Goal: Task Accomplishment & Management: Use online tool/utility

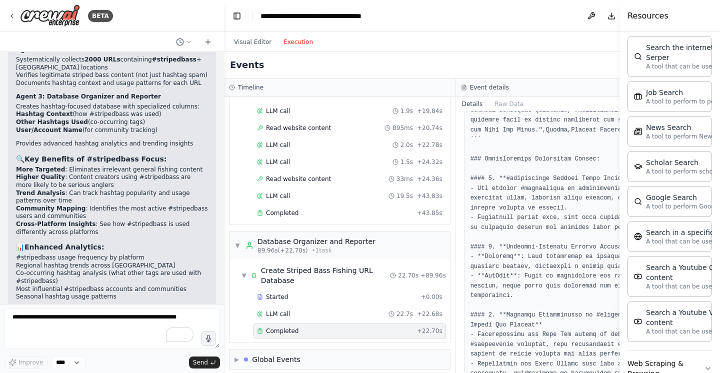
scroll to position [696, 0]
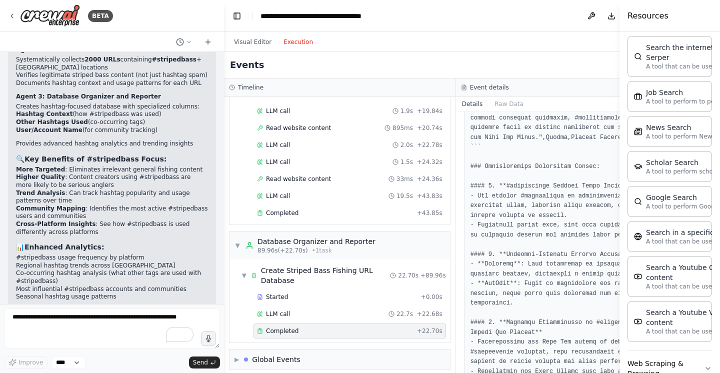
click at [522, 152] on pre at bounding box center [571, 74] width 203 height 1189
drag, startPoint x: 620, startPoint y: 11, endPoint x: 717, endPoint y: 17, distance: 97.1
click at [717, 17] on div "Resources Crew Task Agent Tools AI & Machine Learning File & Document Search a …" at bounding box center [670, 186] width 100 height 373
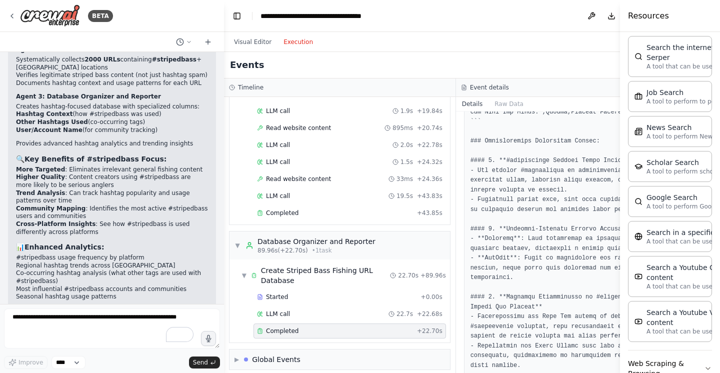
scroll to position [723, 0]
click at [480, 138] on pre at bounding box center [571, 47] width 203 height 1189
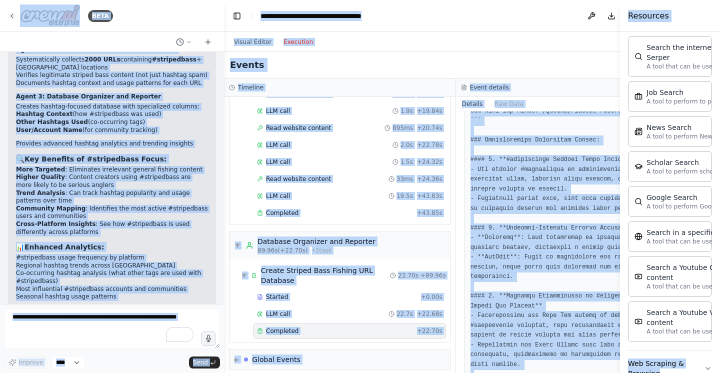
click at [490, 159] on pre at bounding box center [571, 47] width 203 height 1189
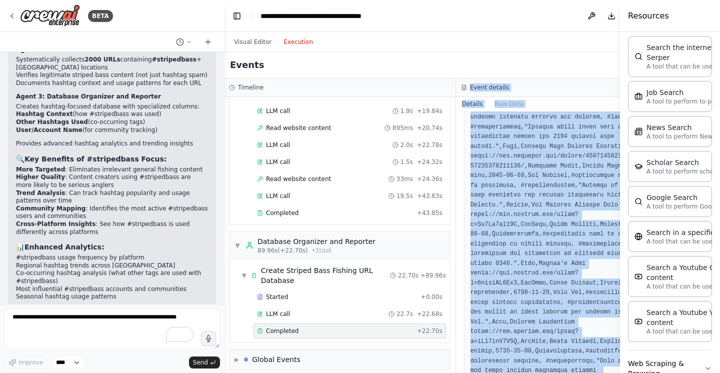
scroll to position [0, 0]
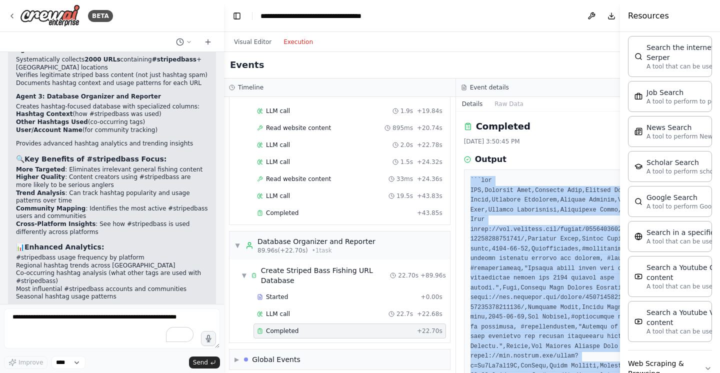
drag, startPoint x: 509, startPoint y: 346, endPoint x: 461, endPoint y: 176, distance: 176.7
copy pre "```csv URL,Platform Name,Platform Type,Content Type,Date Found,Location Mention…"
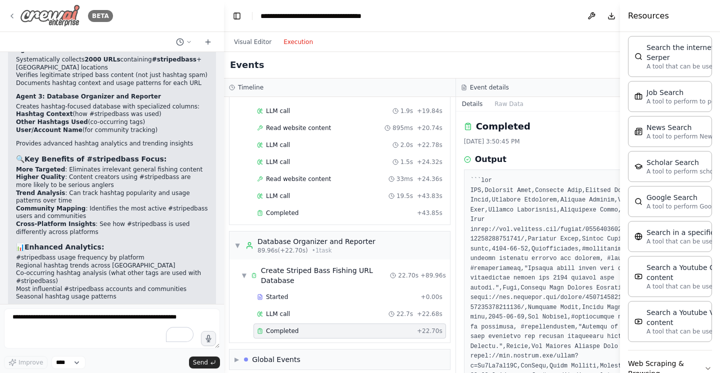
click at [13, 16] on icon at bounding box center [12, 16] width 8 height 8
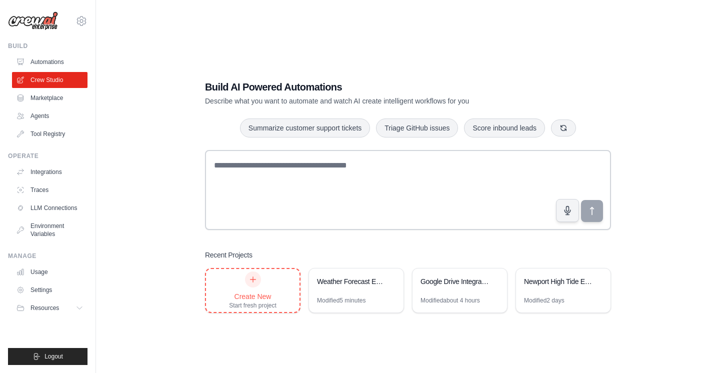
click at [256, 278] on icon at bounding box center [253, 279] width 8 height 8
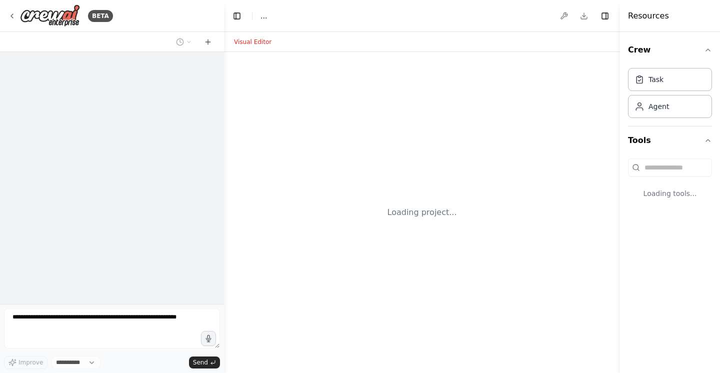
select select "****"
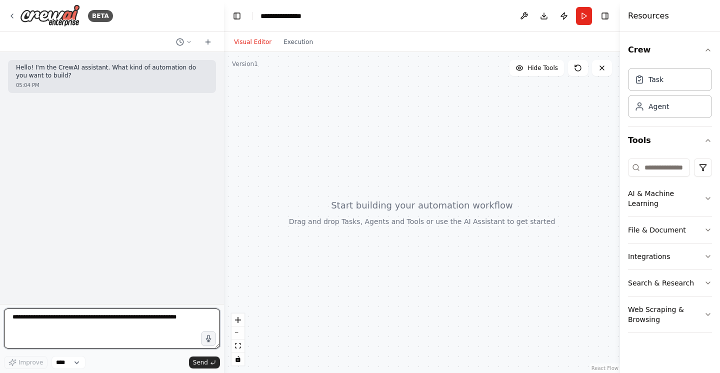
click at [85, 315] on textarea at bounding box center [112, 328] width 216 height 40
type textarea "**********"
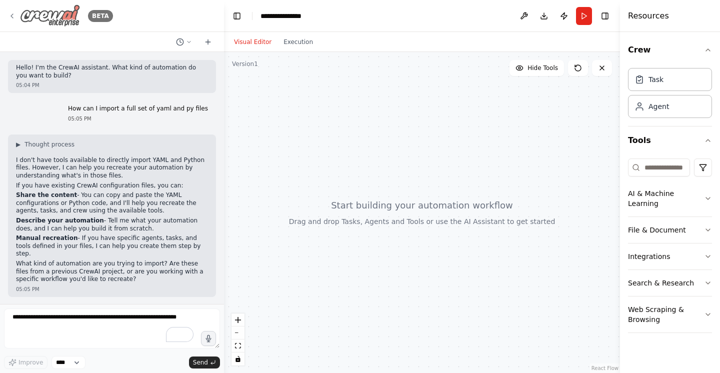
click at [58, 13] on img at bounding box center [50, 15] width 60 height 22
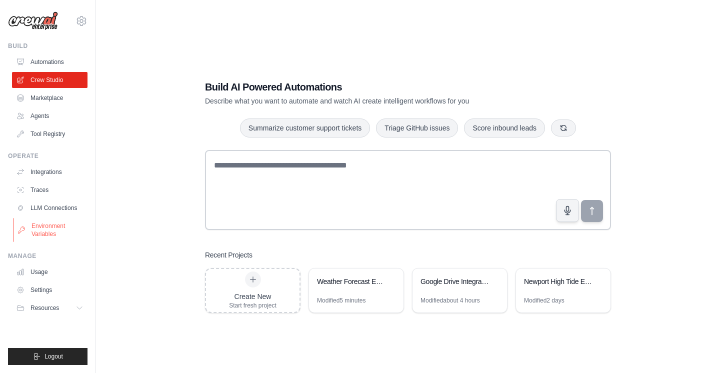
click at [51, 228] on link "Environment Variables" at bounding box center [50, 230] width 75 height 24
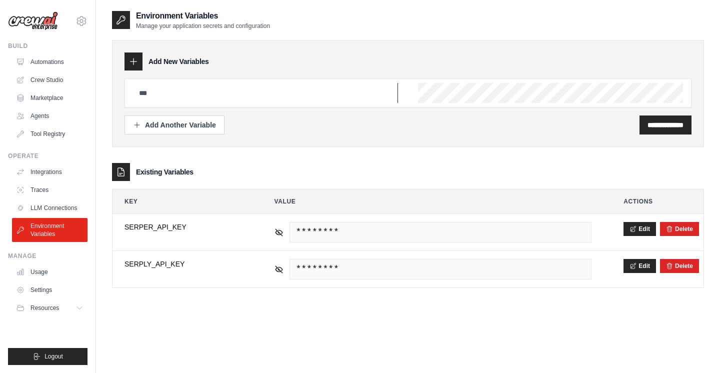
click at [186, 97] on input "text" at bounding box center [265, 93] width 265 height 20
click at [236, 46] on div "**********" at bounding box center [408, 93] width 592 height 107
click at [43, 116] on link "Agents" at bounding box center [50, 116] width 75 height 16
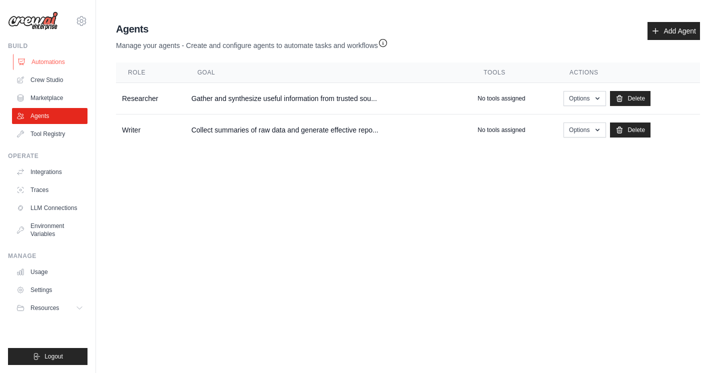
click at [39, 63] on link "Automations" at bounding box center [50, 62] width 75 height 16
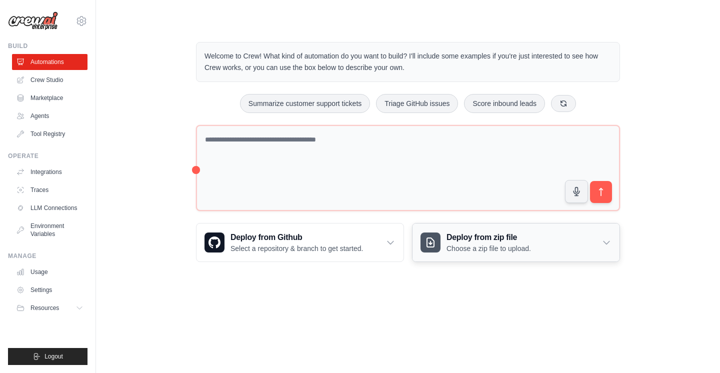
click at [481, 243] on p "Choose a zip file to upload." at bounding box center [488, 248] width 84 height 10
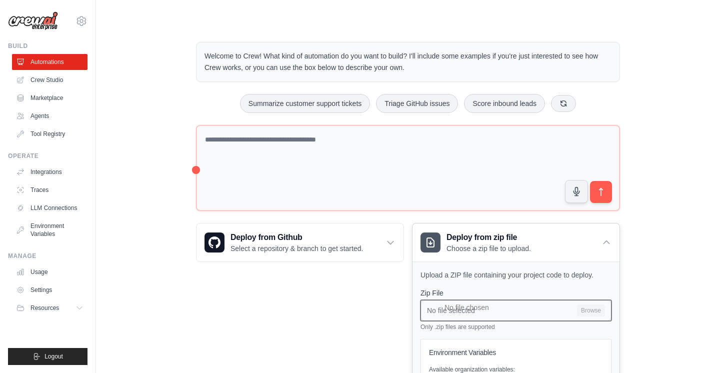
click at [496, 308] on input "No file selected Browse" at bounding box center [515, 310] width 191 height 21
type input "**********"
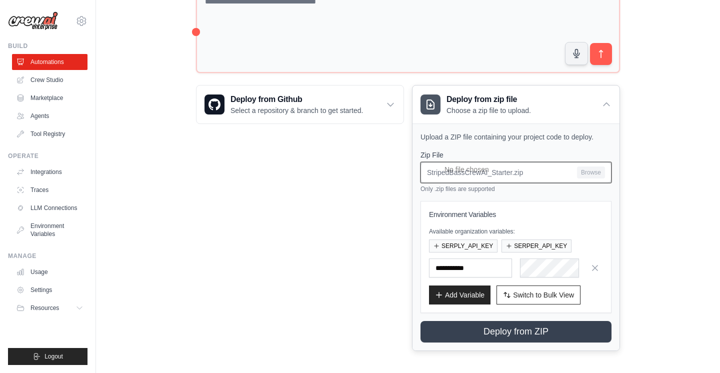
scroll to position [138, 0]
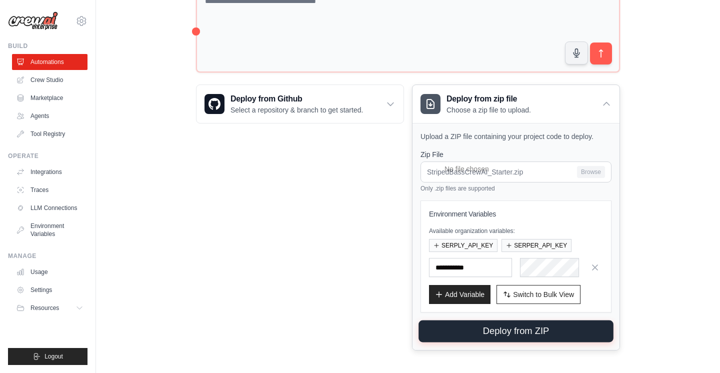
click at [492, 333] on button "Deploy from ZIP" at bounding box center [515, 331] width 195 height 22
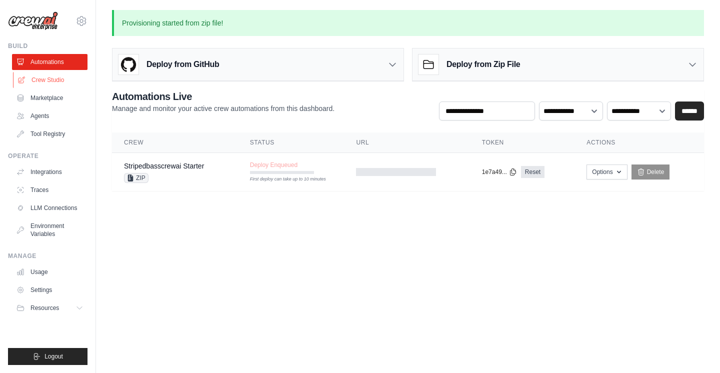
click at [48, 78] on link "Crew Studio" at bounding box center [50, 80] width 75 height 16
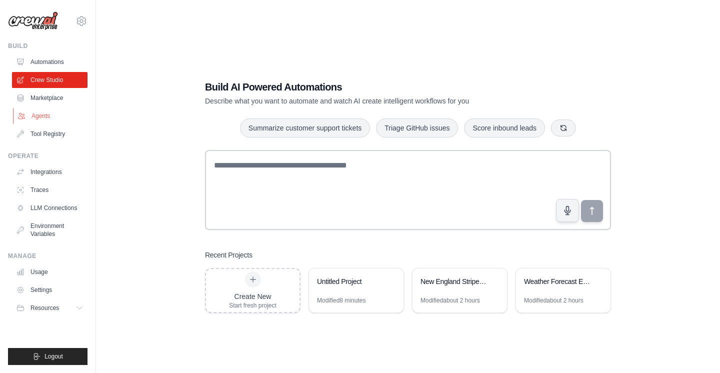
click at [46, 116] on link "Agents" at bounding box center [50, 116] width 75 height 16
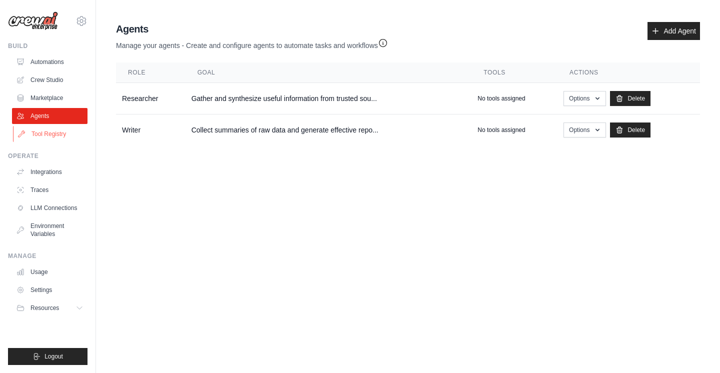
click at [44, 133] on link "Tool Registry" at bounding box center [50, 134] width 75 height 16
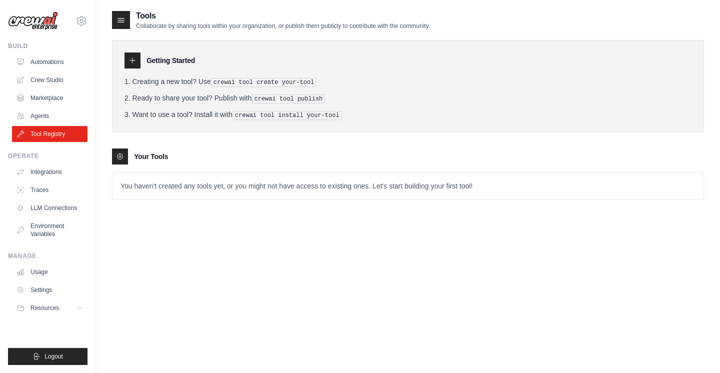
click at [134, 59] on icon at bounding box center [132, 60] width 8 height 8
click at [132, 61] on icon at bounding box center [132, 60] width 5 height 5
click at [121, 155] on icon at bounding box center [120, 156] width 8 height 8
click at [147, 184] on p "You haven't created any tools yet, or you might not have access to existing one…" at bounding box center [407, 186] width 591 height 26
click at [218, 82] on pre "crewai tool create your-tool" at bounding box center [264, 82] width 106 height 9
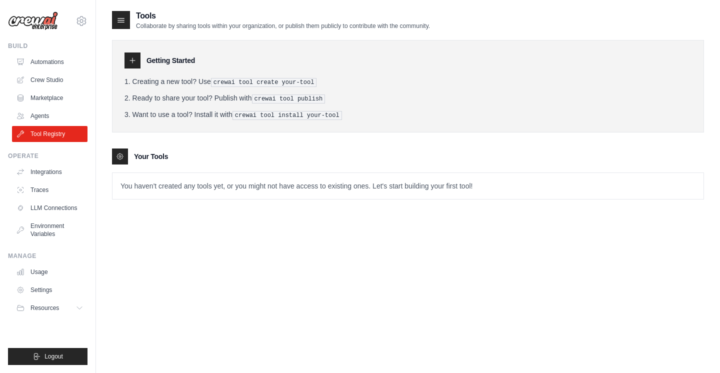
click at [134, 60] on icon at bounding box center [132, 60] width 8 height 8
click at [121, 17] on icon at bounding box center [121, 20] width 10 height 10
click at [123, 23] on icon at bounding box center [121, 20] width 10 height 10
click at [134, 63] on icon at bounding box center [132, 60] width 8 height 8
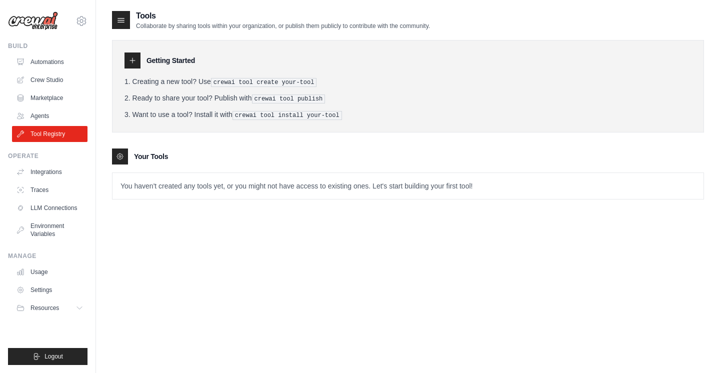
click at [119, 154] on icon at bounding box center [120, 156] width 8 height 8
click at [53, 117] on link "Agents" at bounding box center [50, 116] width 75 height 16
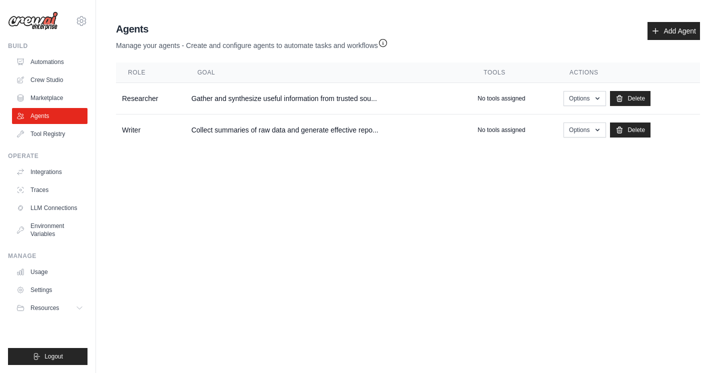
click at [53, 117] on link "Agents" at bounding box center [49, 116] width 75 height 16
click at [60, 130] on link "Tool Registry" at bounding box center [50, 134] width 75 height 16
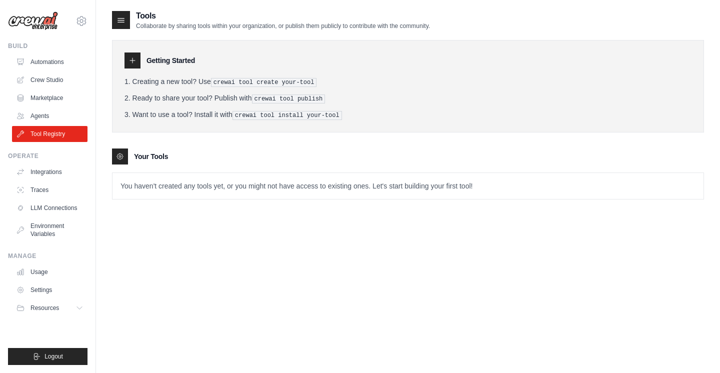
click at [134, 61] on icon at bounding box center [132, 60] width 8 height 8
click at [132, 62] on icon at bounding box center [132, 60] width 8 height 8
click at [204, 80] on li "Creating a new tool? Use crewai tool create your-tool" at bounding box center [407, 81] width 567 height 10
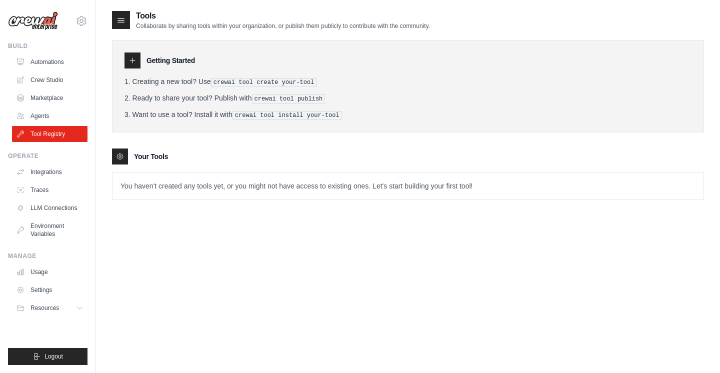
click at [303, 99] on pre "crewai tool publish" at bounding box center [288, 98] width 73 height 9
click at [287, 112] on pre "crewai tool install your-tool" at bounding box center [286, 115] width 109 height 9
click at [199, 116] on li "Want to use a tool? Install it with crewai tool install your-tool" at bounding box center [407, 114] width 567 height 10
click at [200, 182] on p "You haven't created any tools yet, or you might not have access to existing one…" at bounding box center [407, 186] width 591 height 26
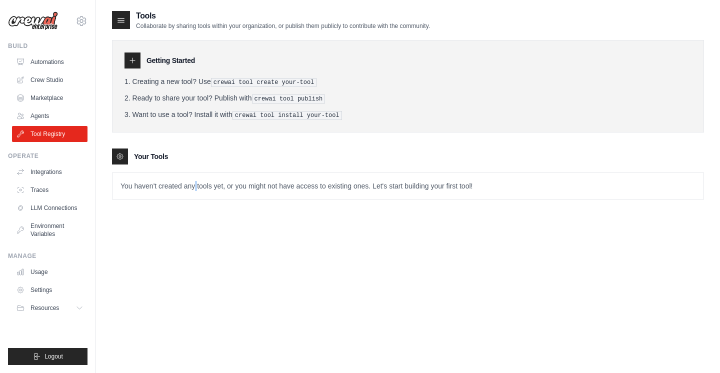
click at [200, 182] on p "You haven't created any tools yet, or you might not have access to existing one…" at bounding box center [407, 186] width 591 height 26
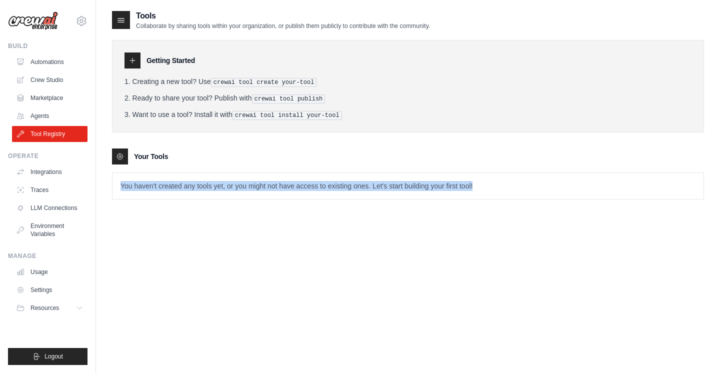
click at [200, 182] on p "You haven't created any tools yet, or you might not have access to existing one…" at bounding box center [407, 186] width 591 height 26
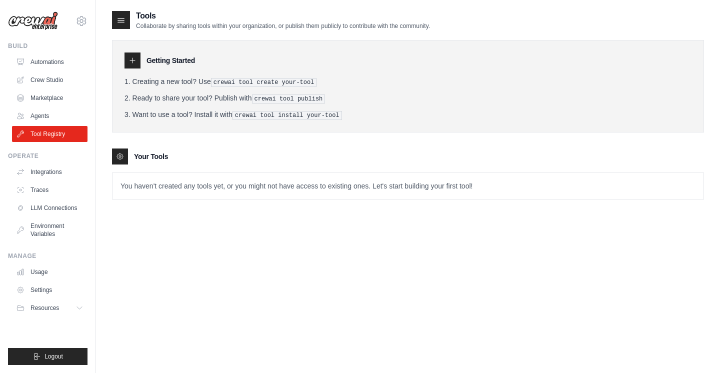
click at [120, 21] on icon at bounding box center [121, 20] width 10 height 10
click at [65, 61] on link "Automations" at bounding box center [50, 62] width 75 height 16
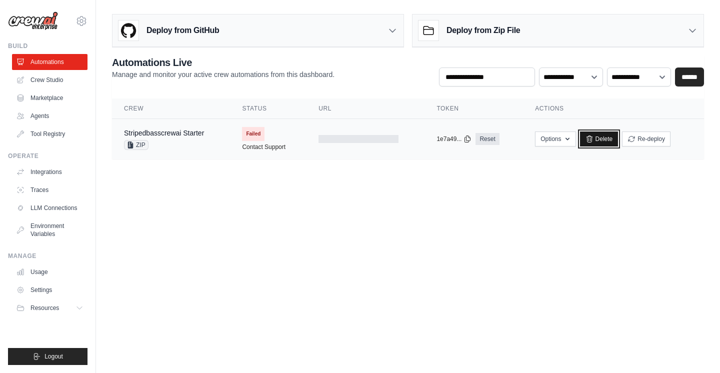
click at [607, 138] on link "Delete" at bounding box center [599, 138] width 38 height 15
click at [595, 137] on link "Delete" at bounding box center [599, 138] width 38 height 15
click at [568, 138] on icon "button" at bounding box center [567, 138] width 8 height 8
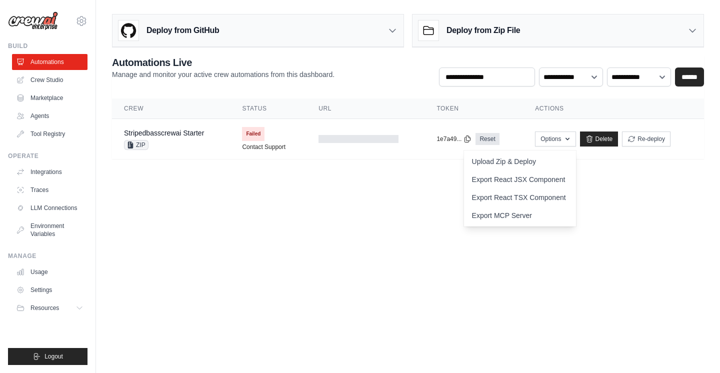
click at [414, 192] on body "[EMAIL_ADDRESS][DOMAIN_NAME] Settings Build Automations Crew Studio" at bounding box center [360, 186] width 720 height 373
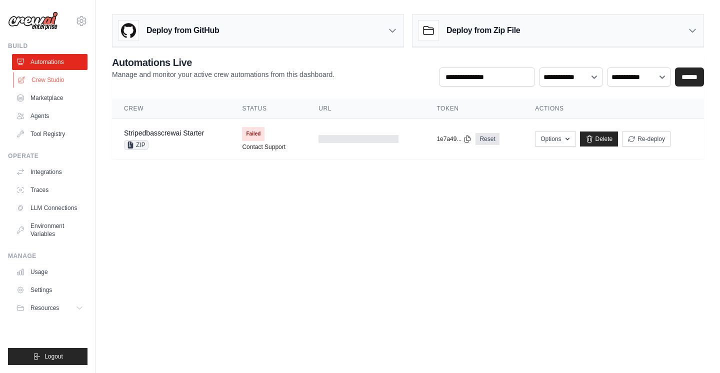
click at [56, 80] on link "Crew Studio" at bounding box center [50, 80] width 75 height 16
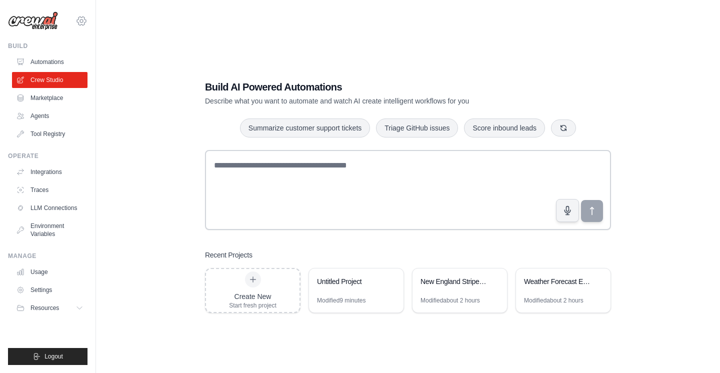
click at [84, 22] on icon at bounding box center [81, 20] width 9 height 8
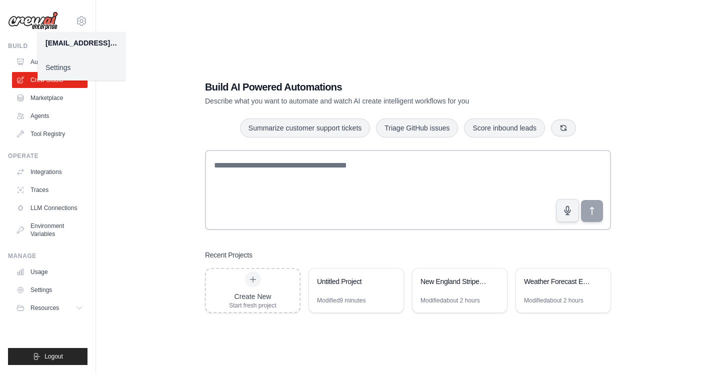
click at [27, 23] on img at bounding box center [33, 20] width 50 height 19
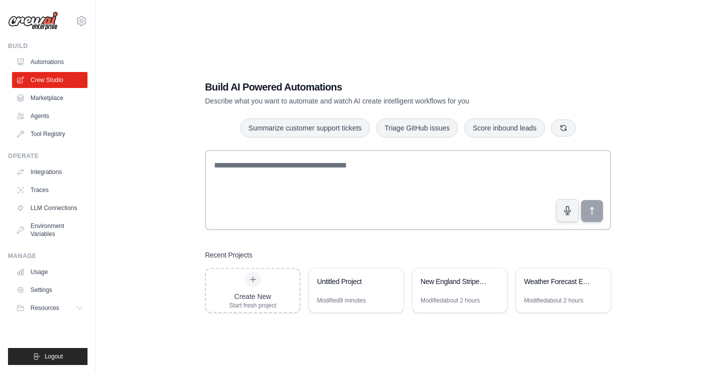
click at [27, 23] on img at bounding box center [33, 20] width 50 height 19
click at [35, 114] on link "Agents" at bounding box center [50, 116] width 75 height 16
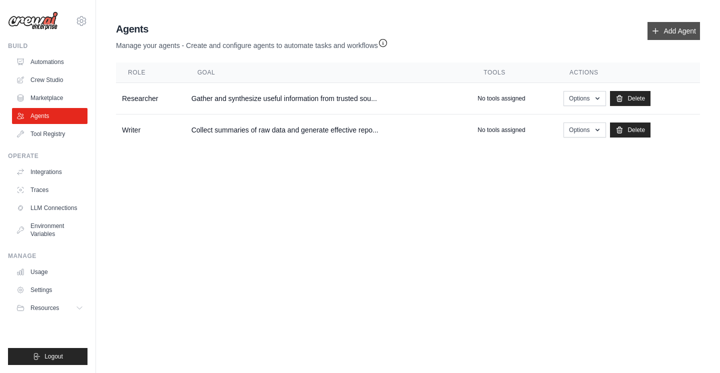
click at [661, 32] on link "Add Agent" at bounding box center [673, 31] width 52 height 18
click at [656, 29] on icon at bounding box center [655, 31] width 8 height 8
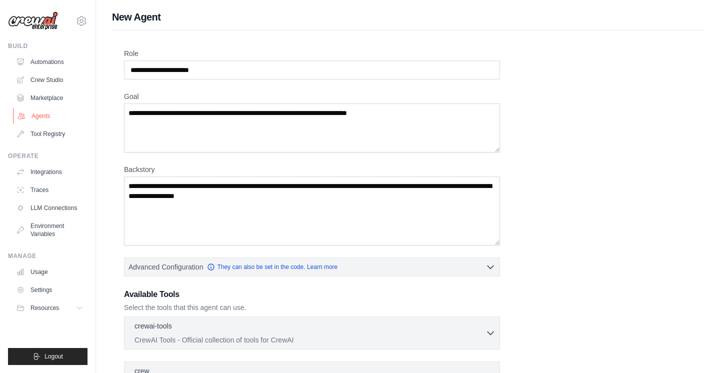
click at [47, 116] on link "Agents" at bounding box center [50, 116] width 75 height 16
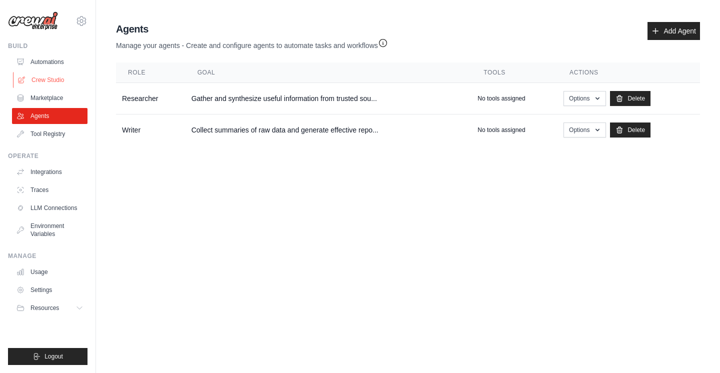
click at [52, 80] on link "Crew Studio" at bounding box center [50, 80] width 75 height 16
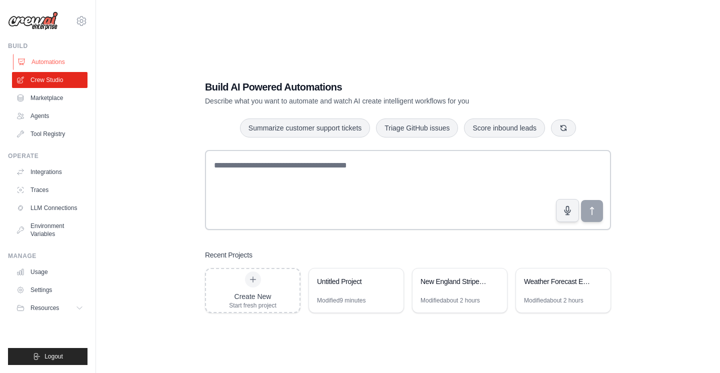
click at [65, 61] on link "Automations" at bounding box center [50, 62] width 75 height 16
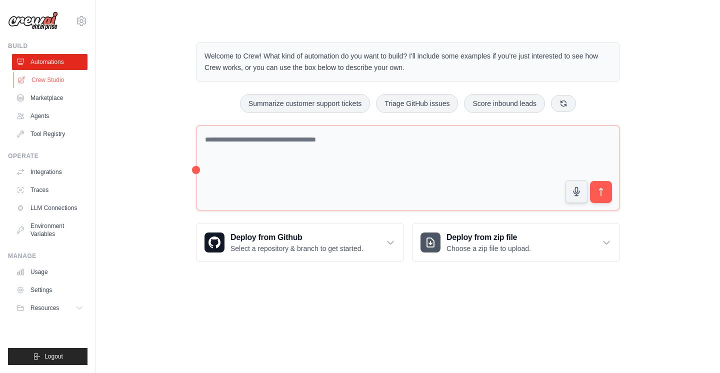
click at [55, 79] on link "Crew Studio" at bounding box center [50, 80] width 75 height 16
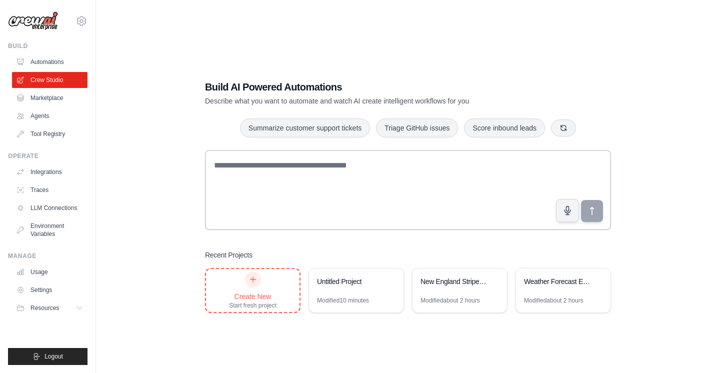
click at [253, 284] on div at bounding box center [253, 279] width 16 height 16
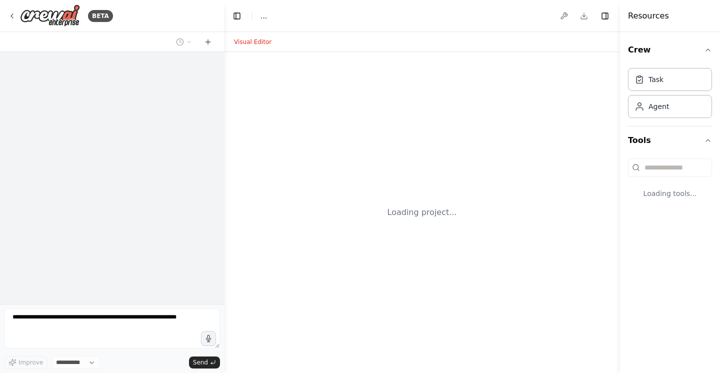
select select "****"
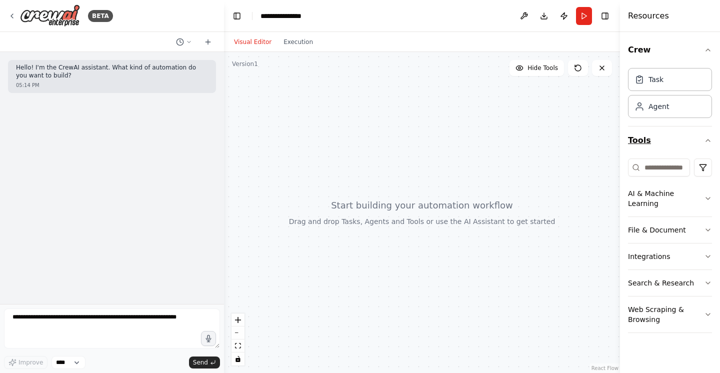
click at [639, 140] on button "Tools" at bounding box center [670, 140] width 84 height 28
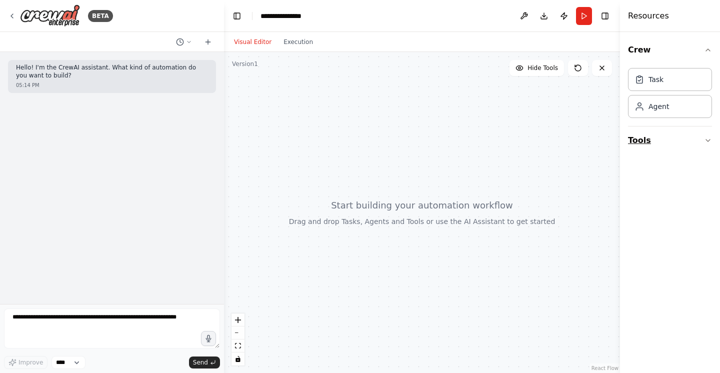
click at [639, 140] on button "Tools" at bounding box center [670, 140] width 84 height 28
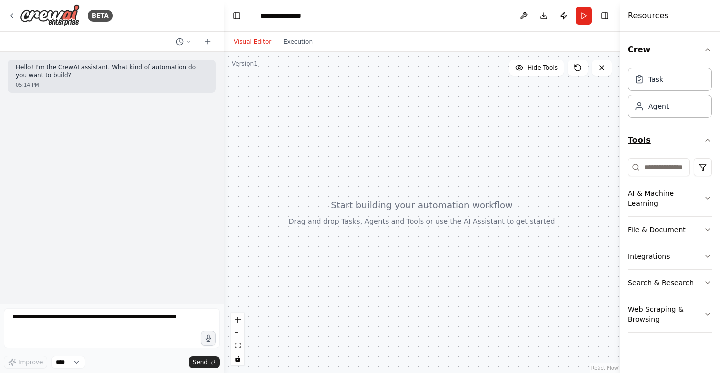
click at [640, 141] on button "Tools" at bounding box center [670, 140] width 84 height 28
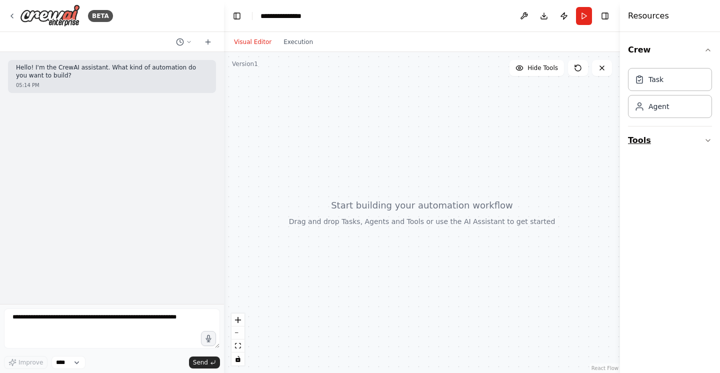
click at [641, 140] on button "Tools" at bounding box center [670, 140] width 84 height 28
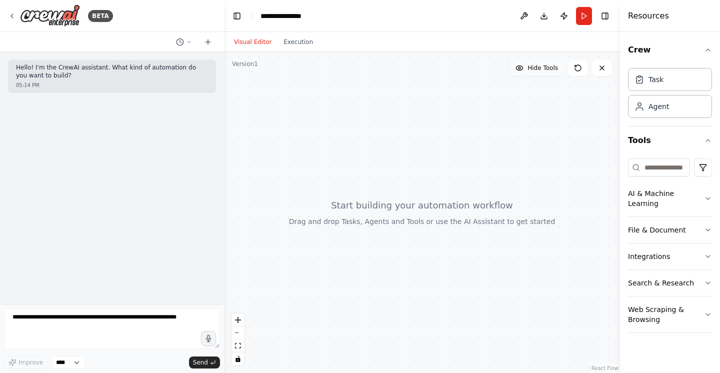
click at [533, 74] on button "Hide Tools" at bounding box center [536, 68] width 54 height 16
click at [533, 74] on button "Show Tools" at bounding box center [535, 68] width 57 height 16
click at [556, 131] on div at bounding box center [422, 212] width 396 height 321
click at [300, 42] on button "Execution" at bounding box center [297, 42] width 41 height 12
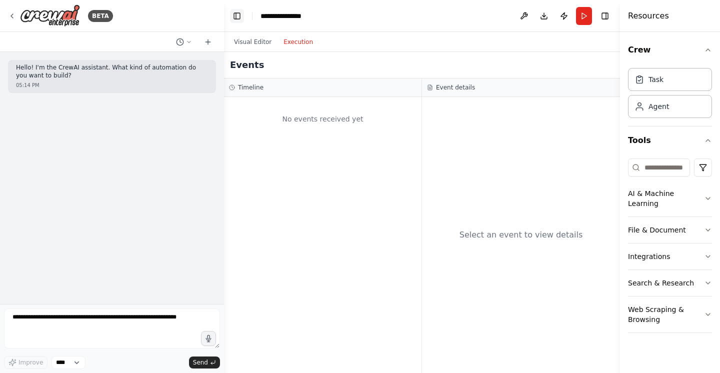
click at [236, 16] on button "Toggle Left Sidebar" at bounding box center [237, 16] width 14 height 14
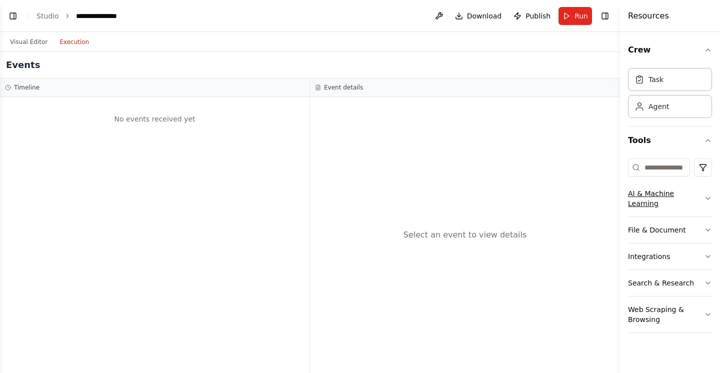
click at [653, 193] on button "AI & Machine Learning" at bounding box center [670, 198] width 84 height 36
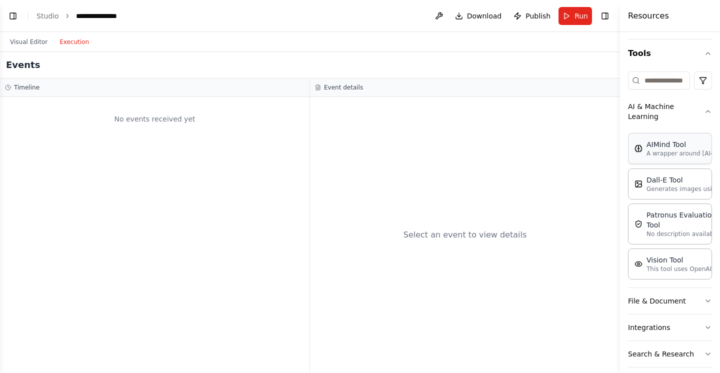
scroll to position [124, 0]
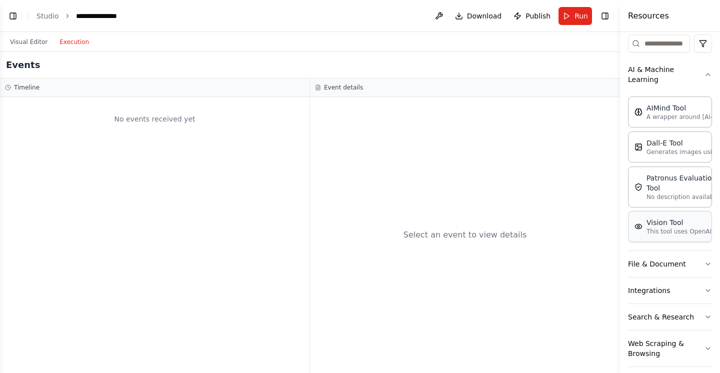
click at [659, 227] on p "This tool uses OpenAI's Vision API to describe the contents of an image." at bounding box center [701, 231] width 110 height 8
click at [659, 147] on p "Generates images using OpenAI's Dall-E model." at bounding box center [701, 151] width 110 height 8
click at [50, 16] on link "Studio" at bounding box center [47, 16] width 22 height 8
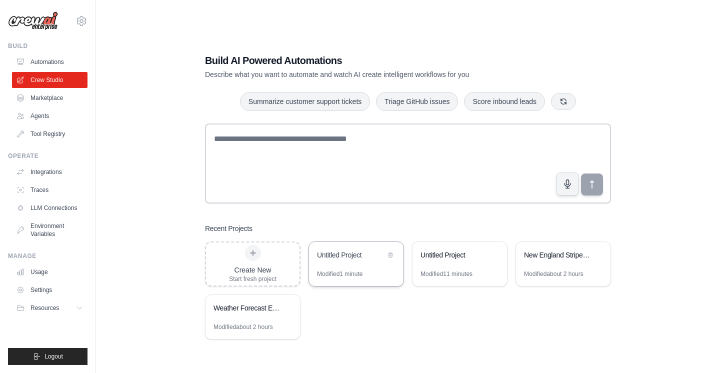
click at [354, 260] on div "Untitled Project" at bounding box center [351, 256] width 68 height 12
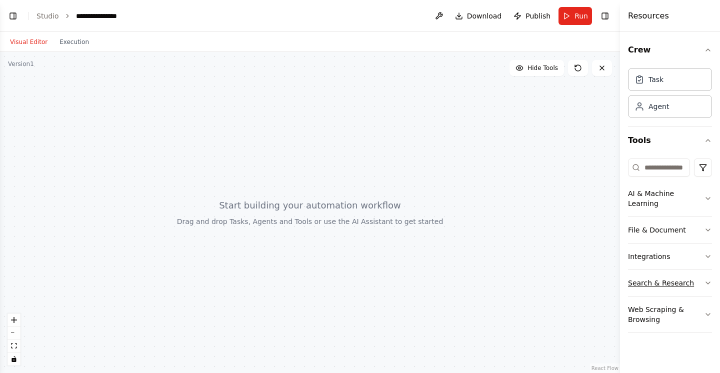
click at [707, 279] on icon "button" at bounding box center [708, 283] width 8 height 8
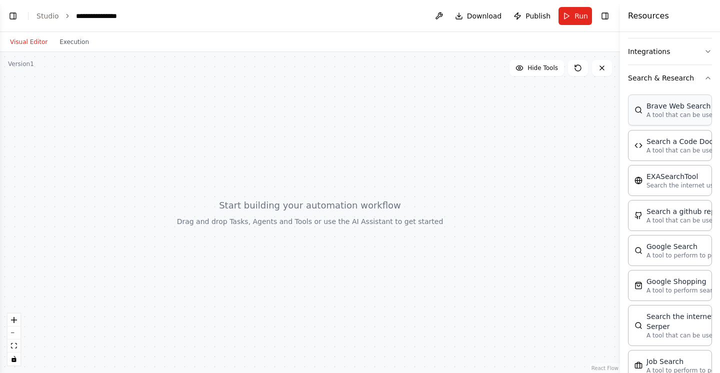
scroll to position [208, 0]
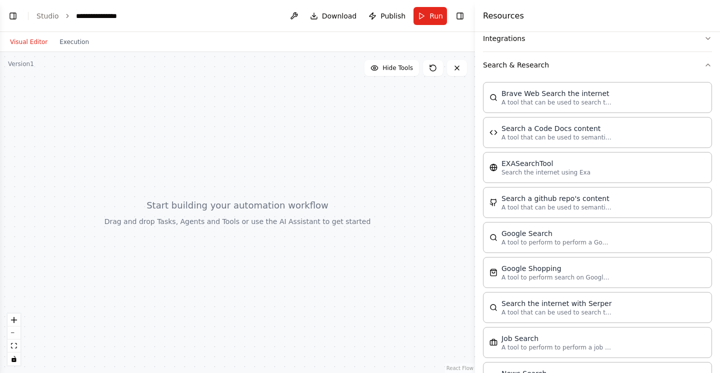
drag, startPoint x: 620, startPoint y: 127, endPoint x: 475, endPoint y: 126, distance: 145.4
click at [475, 126] on div at bounding box center [477, 186] width 4 height 373
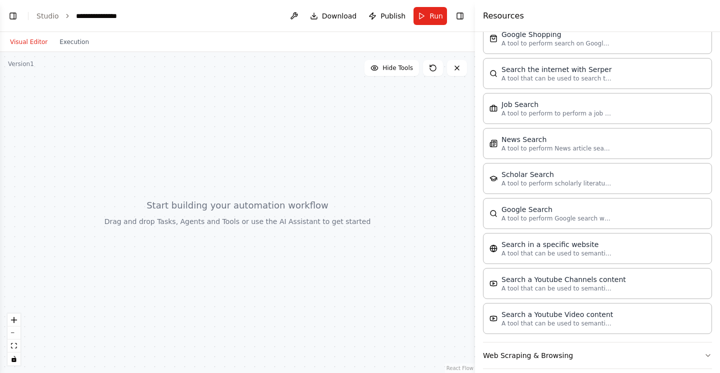
scroll to position [454, 0]
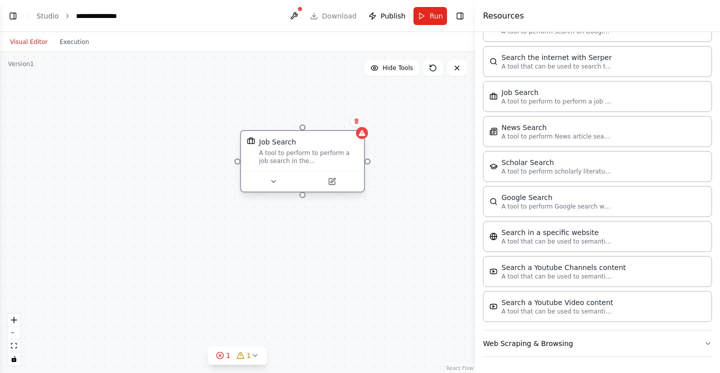
drag, startPoint x: 449, startPoint y: 142, endPoint x: 311, endPoint y: 148, distance: 138.0
click at [311, 148] on div "Job Search A tool to perform to perform a job search in the [GEOGRAPHIC_DATA] w…" at bounding box center [308, 151] width 99 height 28
click at [333, 181] on icon at bounding box center [332, 181] width 6 height 6
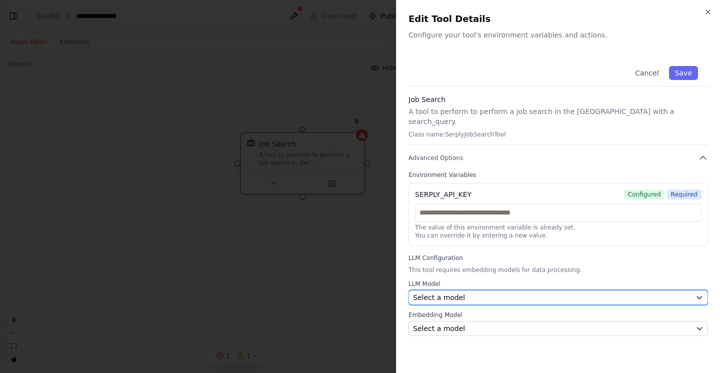
click at [520, 292] on div "Select a model" at bounding box center [552, 297] width 278 height 10
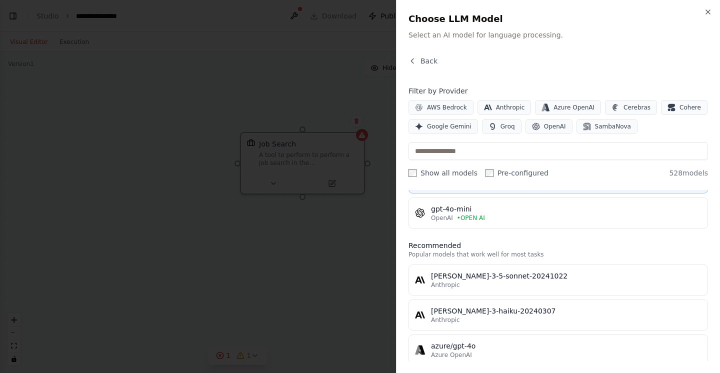
scroll to position [95, 0]
click at [548, 281] on div "Anthropic" at bounding box center [566, 284] width 270 height 8
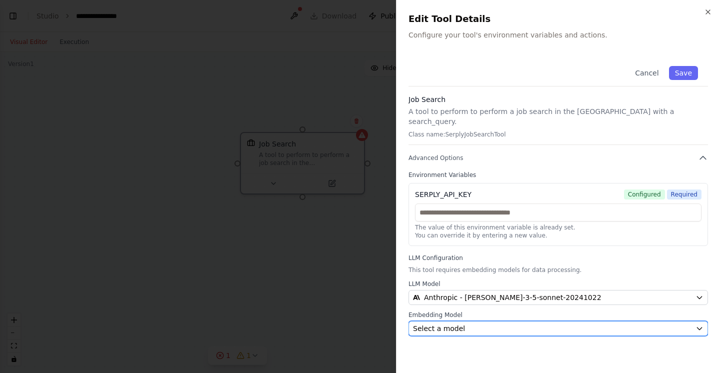
click at [545, 323] on div "Select a model" at bounding box center [552, 328] width 278 height 10
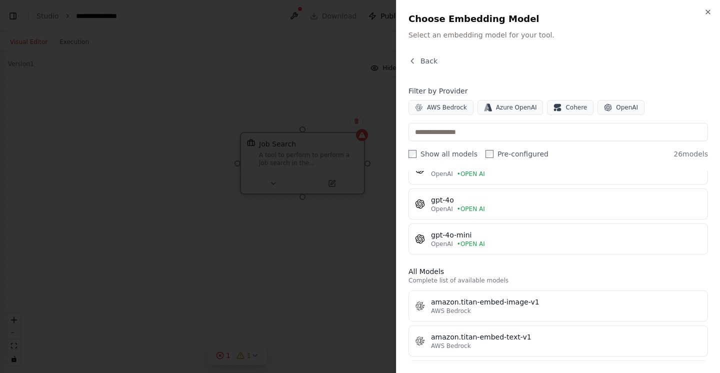
scroll to position [0, 0]
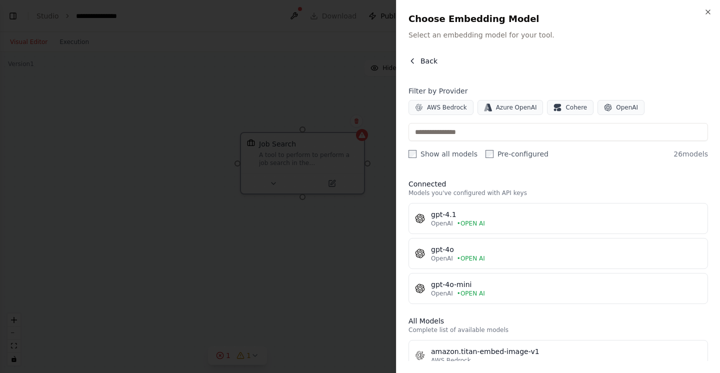
click at [425, 58] on span "Back" at bounding box center [428, 61] width 17 height 10
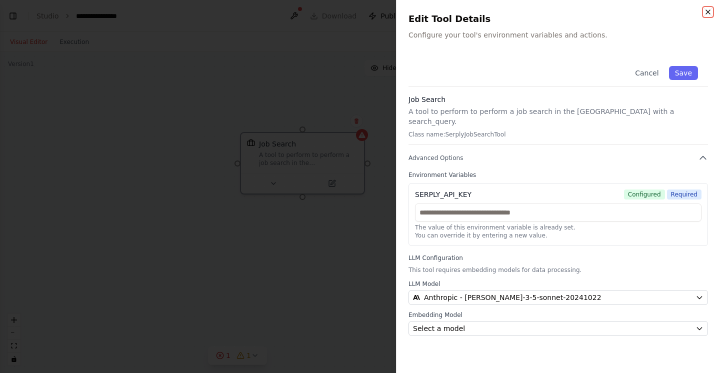
click at [708, 8] on icon "button" at bounding box center [708, 12] width 8 height 8
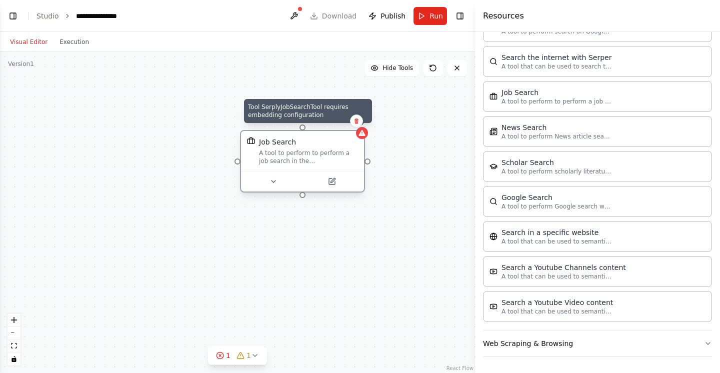
click at [364, 135] on icon at bounding box center [361, 133] width 6 height 6
click at [361, 138] on div at bounding box center [362, 133] width 12 height 12
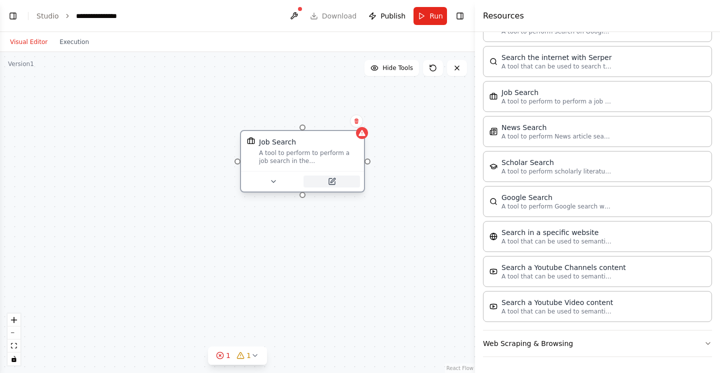
click at [333, 178] on icon at bounding box center [332, 180] width 4 height 4
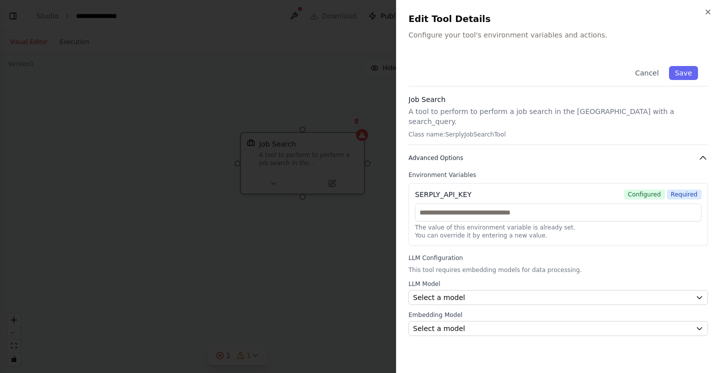
click at [701, 153] on icon "button" at bounding box center [703, 158] width 10 height 10
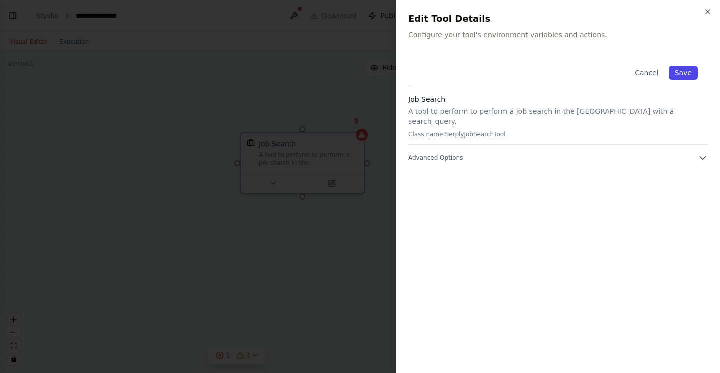
click at [684, 71] on button "Save" at bounding box center [683, 73] width 29 height 14
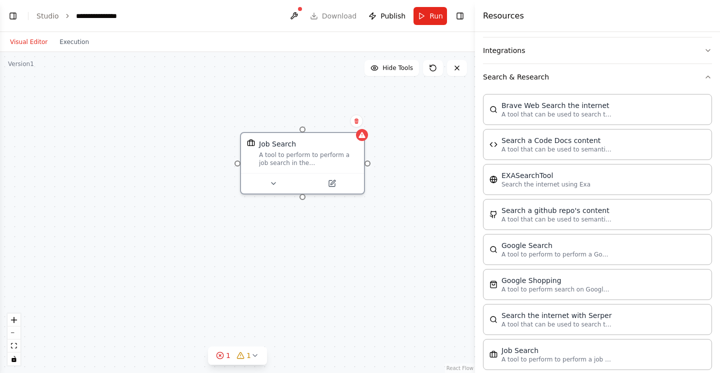
scroll to position [197, 0]
